Goal: Task Accomplishment & Management: Use online tool/utility

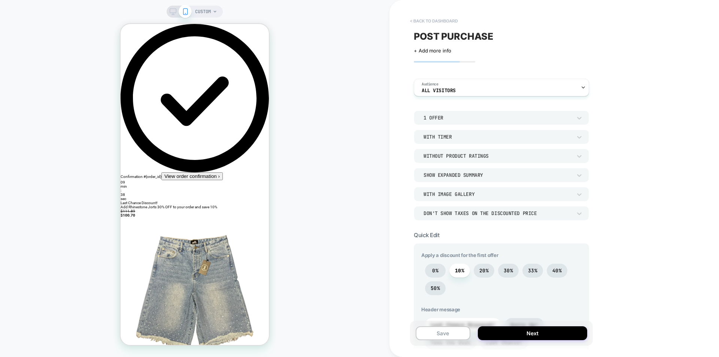
drag, startPoint x: 146, startPoint y: 9, endPoint x: 419, endPoint y: 27, distance: 273.7
click at [428, 22] on button "< back to dashboard" at bounding box center [433, 21] width 55 height 12
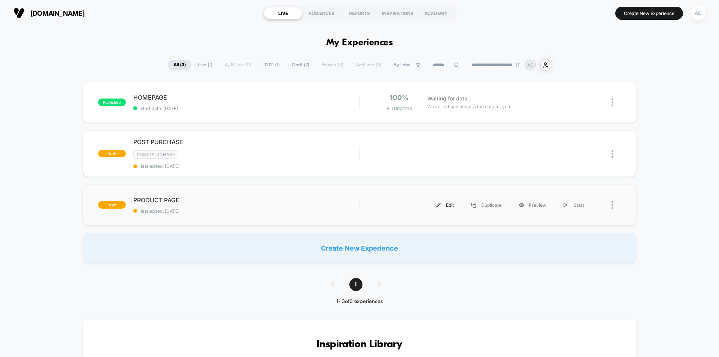
click at [449, 205] on div "Edit" at bounding box center [444, 205] width 35 height 17
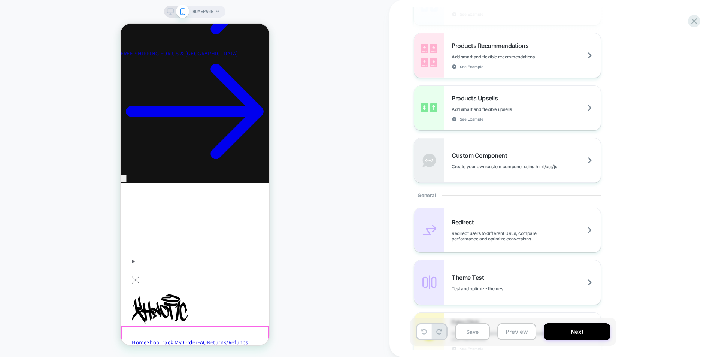
scroll to position [122, 0]
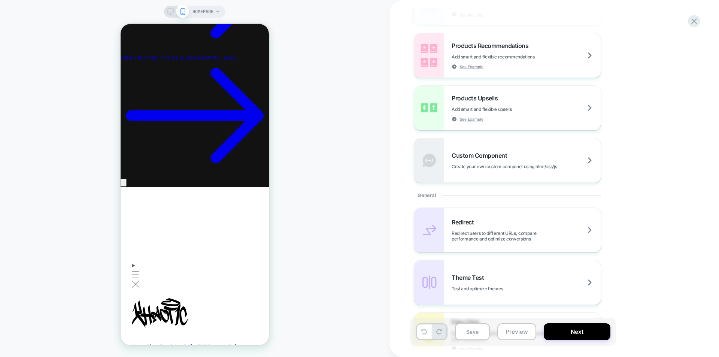
click at [206, 10] on span "HOMEPAGE" at bounding box center [203, 12] width 21 height 12
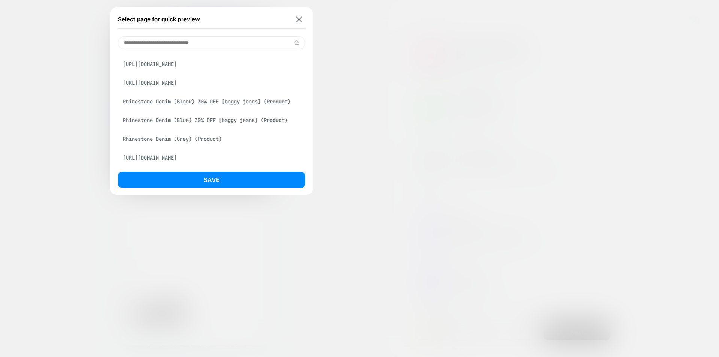
scroll to position [178, 0]
click at [244, 100] on div "Rhinestone Denim (Black) 30% OFF [baggy jeans] (Product)" at bounding box center [211, 101] width 187 height 14
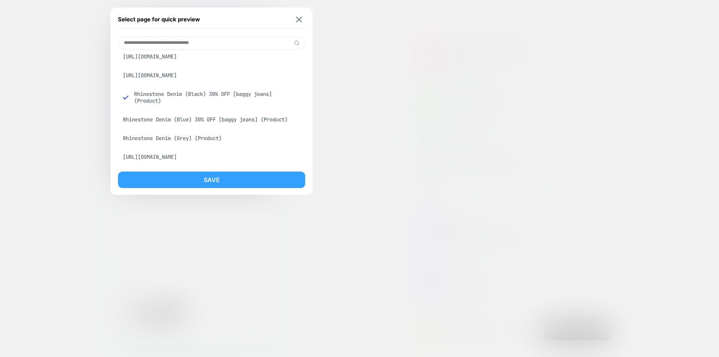
click at [250, 182] on button "Save" at bounding box center [211, 180] width 187 height 16
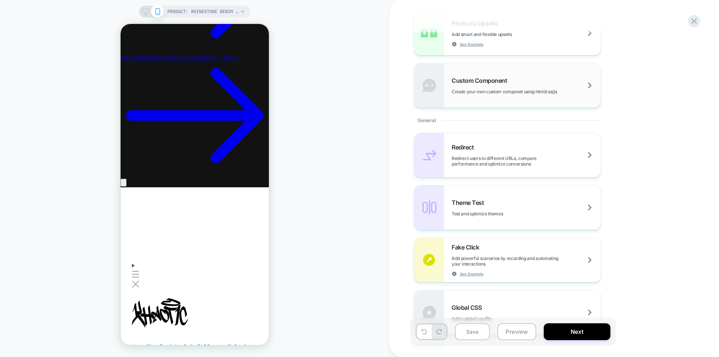
scroll to position [0, 0]
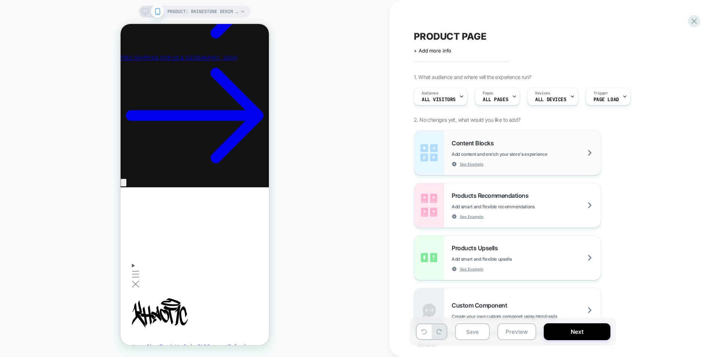
click at [550, 149] on div "Content Blocks Add content and enrich your store's experience See Example" at bounding box center [526, 152] width 149 height 27
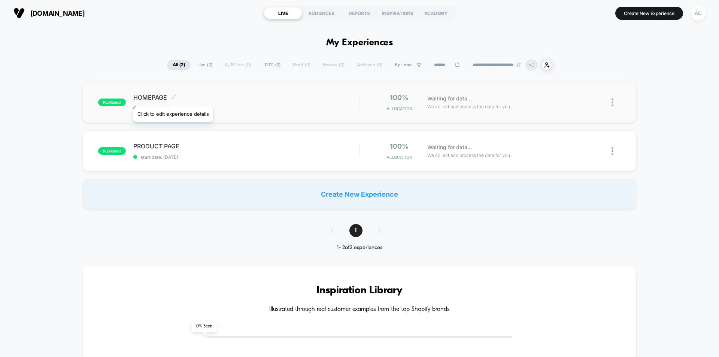
click at [173, 97] on icon at bounding box center [173, 96] width 4 height 4
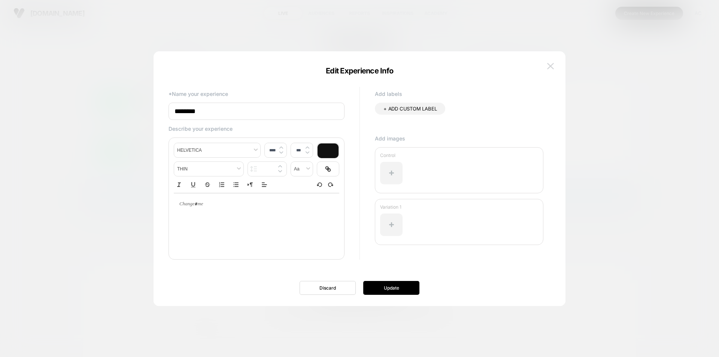
click at [551, 64] on img at bounding box center [550, 66] width 7 height 6
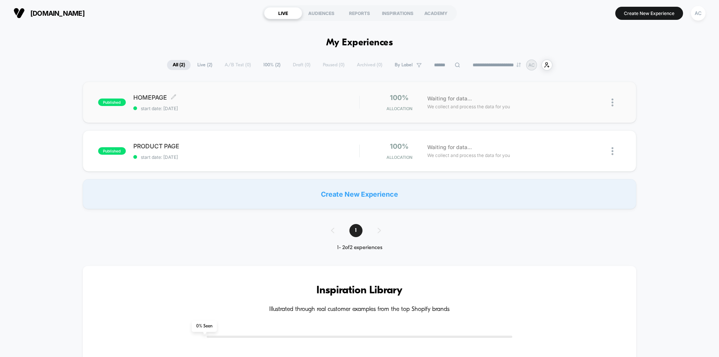
click at [613, 106] on img at bounding box center [613, 103] width 2 height 8
click at [577, 61] on div "Edit" at bounding box center [574, 59] width 67 height 17
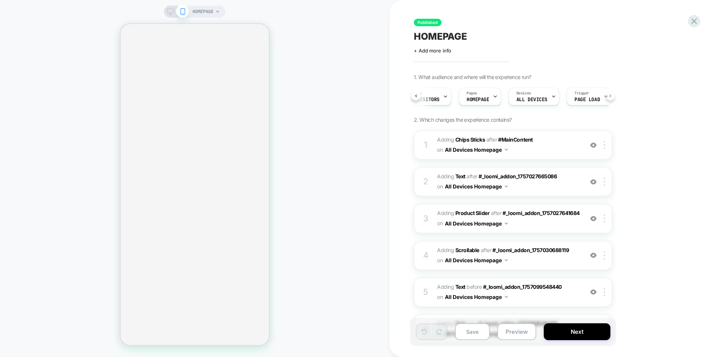
scroll to position [0, 30]
click at [590, 97] on icon at bounding box center [592, 96] width 5 height 5
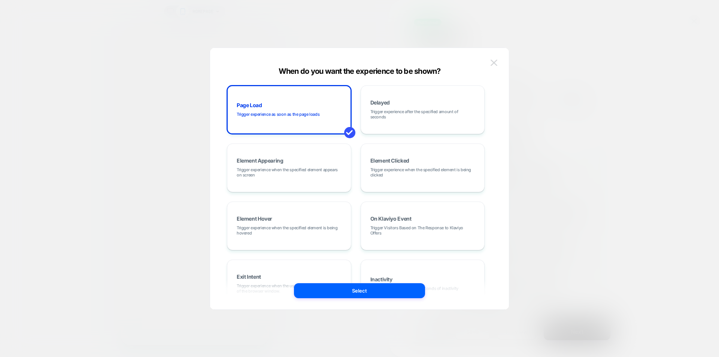
click at [494, 61] on img at bounding box center [494, 63] width 7 height 6
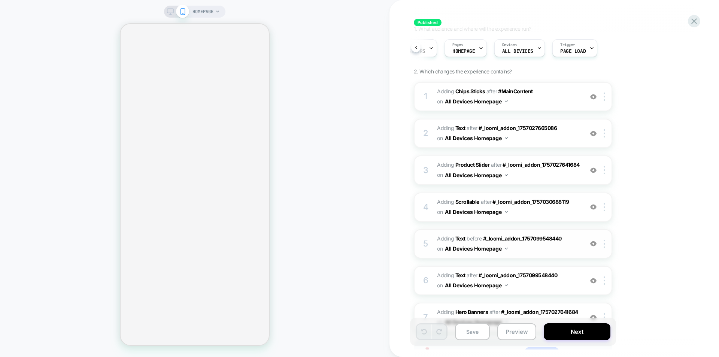
scroll to position [113, 0]
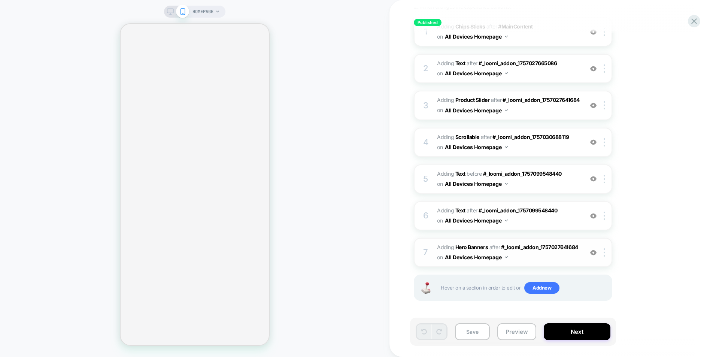
click at [507, 253] on button "All Devices Homepage" at bounding box center [476, 257] width 63 height 11
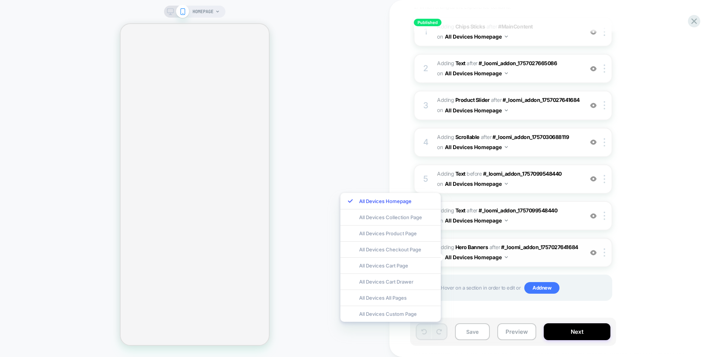
click at [483, 251] on span "#_loomi_addon_1758250493761 Adding Hero Banners AFTER #_loomi_addon_17570276416…" at bounding box center [508, 252] width 143 height 20
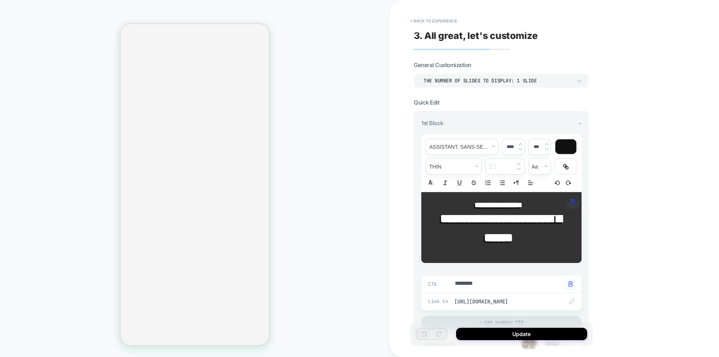
type textarea "*"
